Goal: Task Accomplishment & Management: Manage account settings

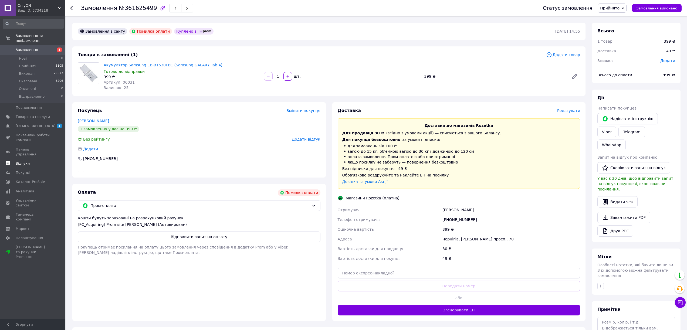
click at [19, 161] on span "Відгуки" at bounding box center [23, 163] width 14 height 5
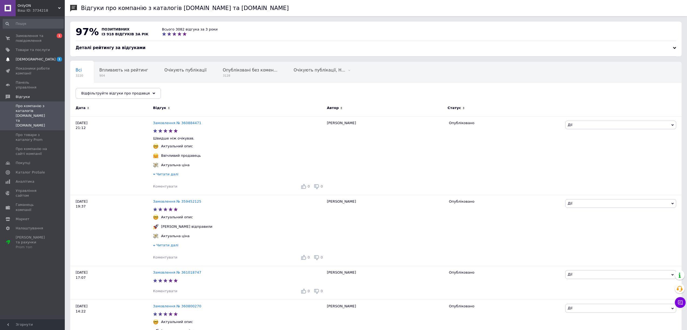
click at [28, 59] on span "[DEMOGRAPHIC_DATA]" at bounding box center [36, 59] width 40 height 5
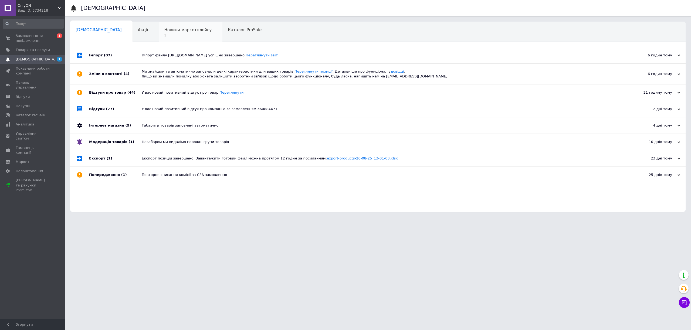
click at [164, 28] on span "Новини маркетплейсу" at bounding box center [188, 30] width 48 height 5
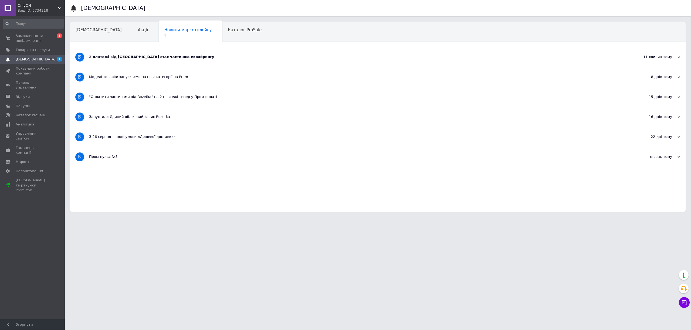
click at [106, 57] on div "2 платежі від Rozetka стає частиною еквайрингу" at bounding box center [357, 57] width 537 height 5
